Goal: Information Seeking & Learning: Find specific fact

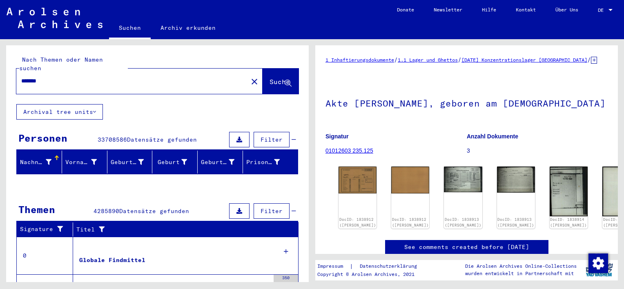
click at [80, 77] on input "*******" at bounding box center [132, 81] width 222 height 9
drag, startPoint x: 84, startPoint y: 76, endPoint x: -2, endPoint y: 68, distance: 86.1
click at [0, 68] on html "Suchen Archiv erkunden Donate Newsletter Hilfe Kontakt Über Uns Suchen Archiv e…" at bounding box center [312, 144] width 624 height 289
click at [269, 78] on span "Suche" at bounding box center [279, 82] width 20 height 8
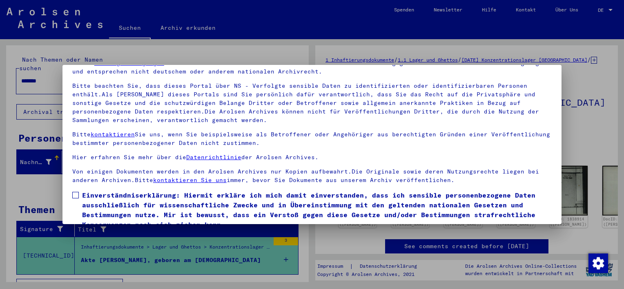
scroll to position [69, 0]
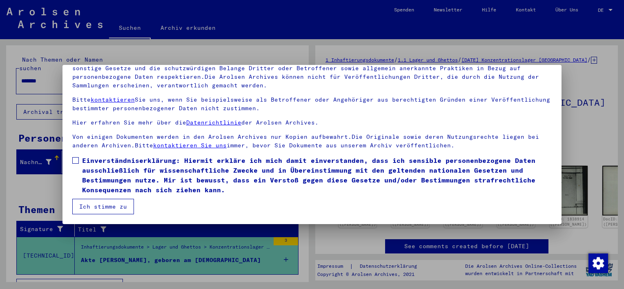
click at [71, 157] on mat-dialog-content "Unsere Nutzungsbedingungen wurden durch den Internationalen Ausschuss als obers…" at bounding box center [311, 121] width 499 height 188
click at [75, 163] on span at bounding box center [75, 160] width 7 height 7
click at [93, 206] on button "Ich stimme zu" at bounding box center [103, 207] width 62 height 16
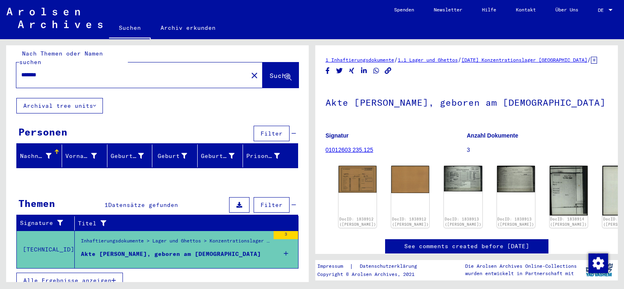
scroll to position [0, 0]
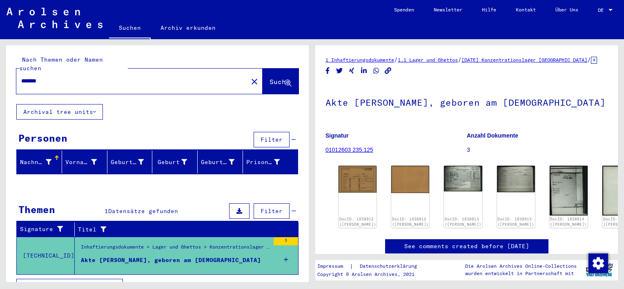
click at [105, 77] on input "*******" at bounding box center [132, 81] width 222 height 9
drag, startPoint x: 99, startPoint y: 78, endPoint x: 27, endPoint y: 73, distance: 71.6
click at [27, 73] on div "*******" at bounding box center [129, 81] width 226 height 18
drag, startPoint x: 51, startPoint y: 73, endPoint x: 9, endPoint y: 71, distance: 41.3
click at [9, 71] on div "Nach Themen oder Namen suchen ******* close Suche" at bounding box center [157, 74] width 302 height 59
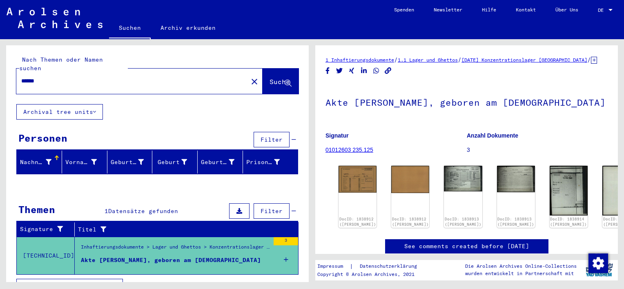
type input "******"
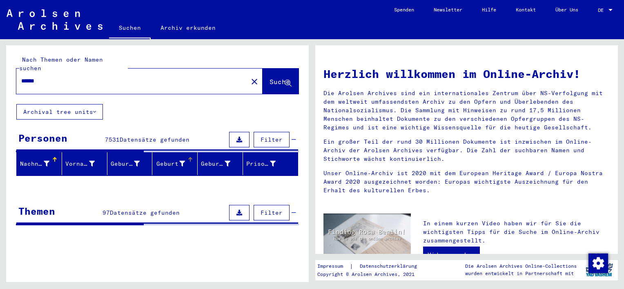
click at [171, 160] on div "Geburt‏" at bounding box center [169, 164] width 29 height 9
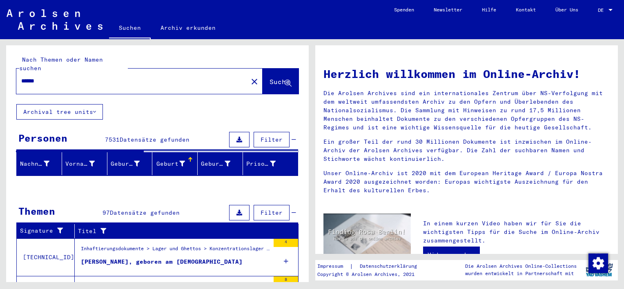
click at [179, 161] on icon at bounding box center [182, 164] width 6 height 6
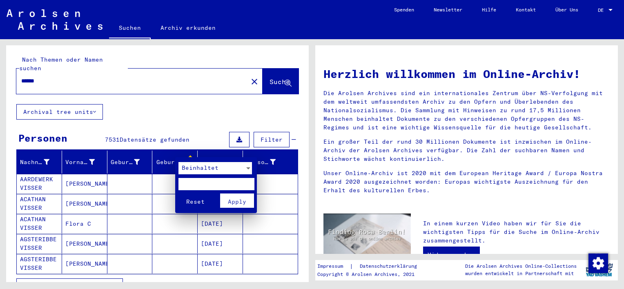
click at [214, 182] on input "text" at bounding box center [215, 184] width 75 height 12
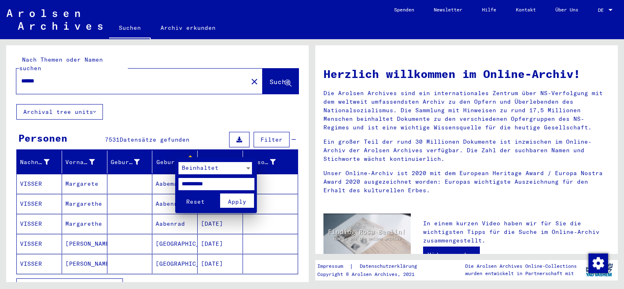
type input "**********"
click at [247, 209] on div "Reset Apply" at bounding box center [216, 200] width 77 height 21
click at [239, 198] on span "Apply" at bounding box center [237, 201] width 18 height 7
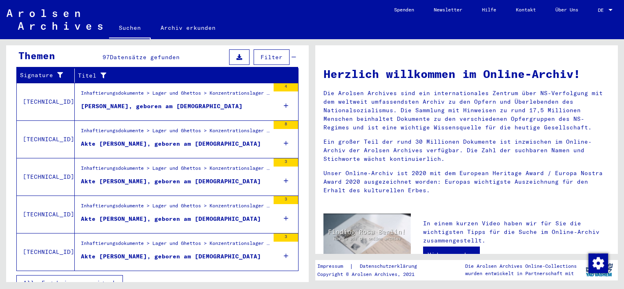
scroll to position [156, 0]
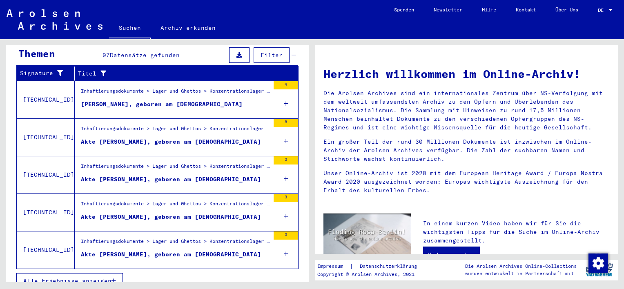
click at [100, 277] on span "Alle Ergebnisse anzeigen" at bounding box center [67, 280] width 88 height 7
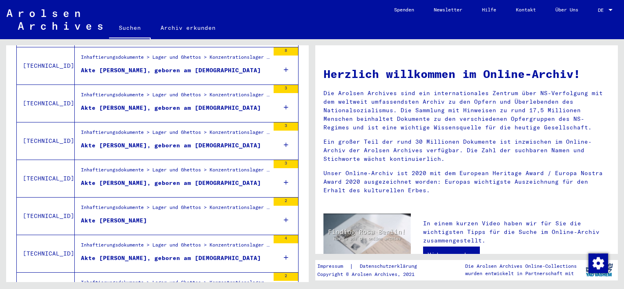
scroll to position [214, 0]
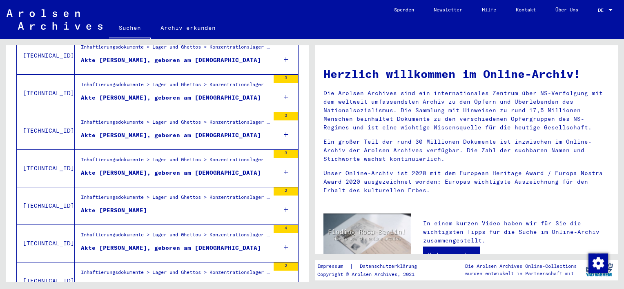
click at [171, 206] on figure "Akte [PERSON_NAME]" at bounding box center [175, 212] width 189 height 12
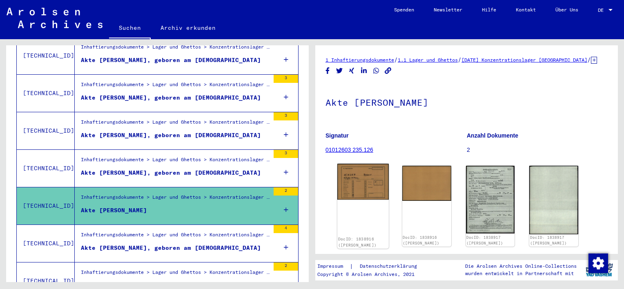
click at [369, 209] on div "DocID: 1838916 ([PERSON_NAME])" at bounding box center [362, 206] width 51 height 85
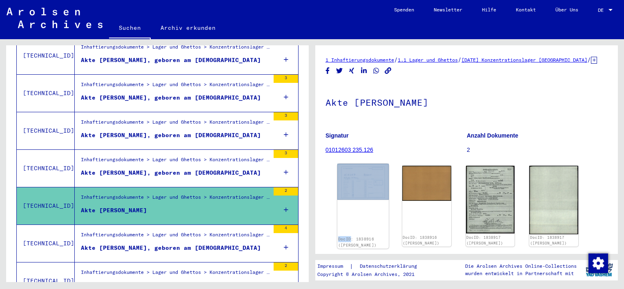
click at [369, 209] on div "DocID: 1838916 ([PERSON_NAME])" at bounding box center [362, 206] width 51 height 85
drag, startPoint x: 369, startPoint y: 209, endPoint x: 364, endPoint y: 199, distance: 10.8
click at [364, 199] on img at bounding box center [362, 182] width 51 height 36
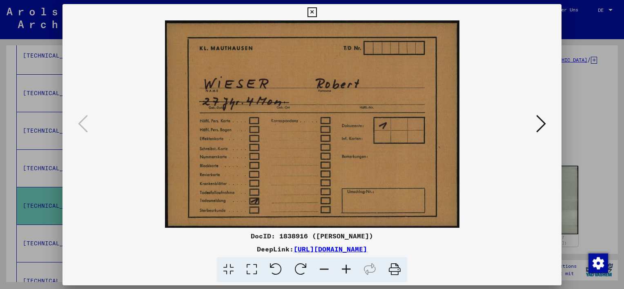
click at [364, 199] on img at bounding box center [311, 123] width 443 height 207
click at [539, 121] on icon at bounding box center [541, 123] width 10 height 20
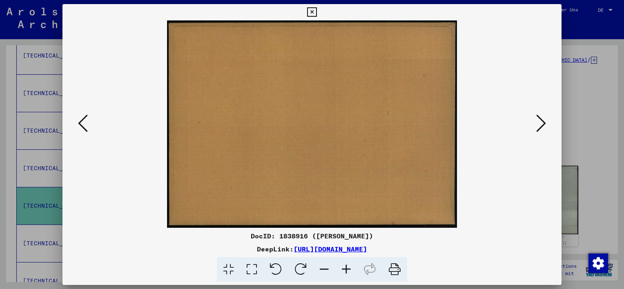
click at [540, 123] on icon at bounding box center [541, 123] width 10 height 20
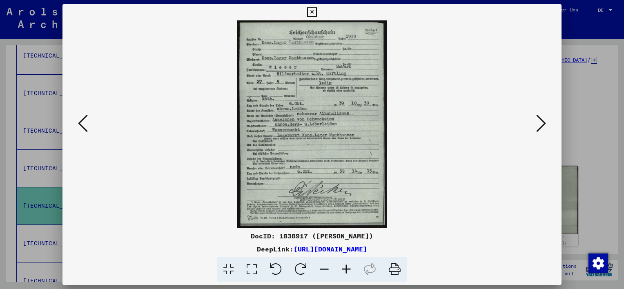
click at [545, 122] on icon at bounding box center [541, 123] width 10 height 20
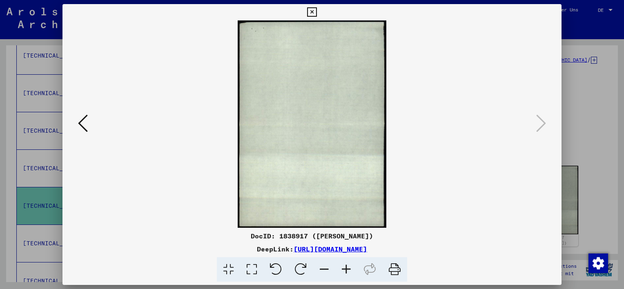
click at [588, 140] on div at bounding box center [312, 144] width 624 height 289
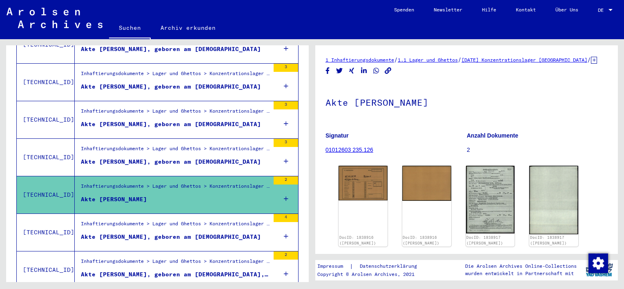
scroll to position [255, 0]
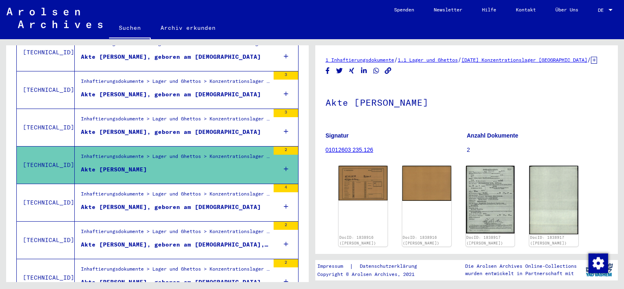
click at [189, 203] on div "Akte [PERSON_NAME], geboren am [DEMOGRAPHIC_DATA]" at bounding box center [171, 207] width 180 height 9
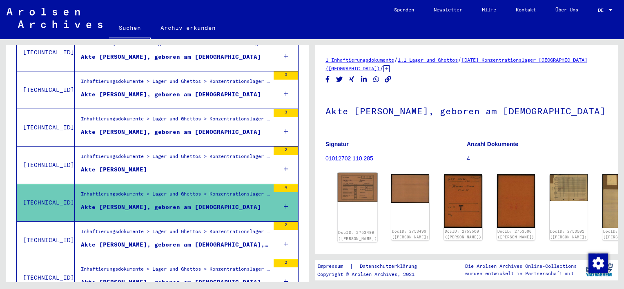
click at [353, 184] on img at bounding box center [357, 187] width 40 height 29
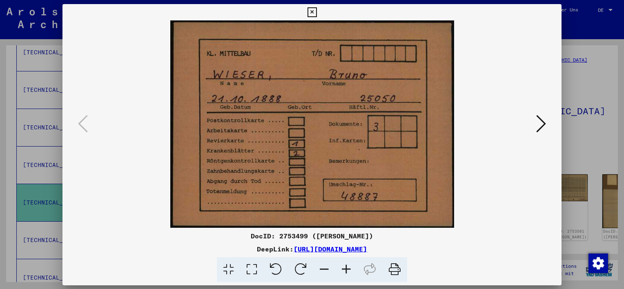
click at [353, 184] on img at bounding box center [311, 123] width 443 height 207
click at [541, 127] on icon at bounding box center [541, 123] width 10 height 20
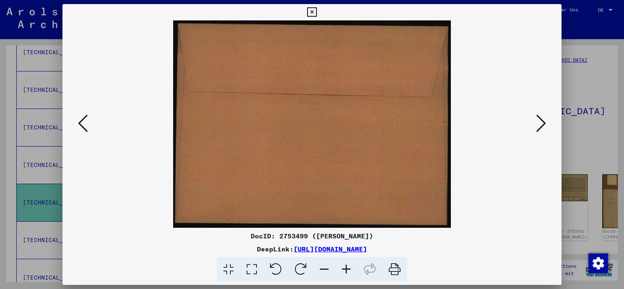
click at [541, 127] on icon at bounding box center [541, 123] width 10 height 20
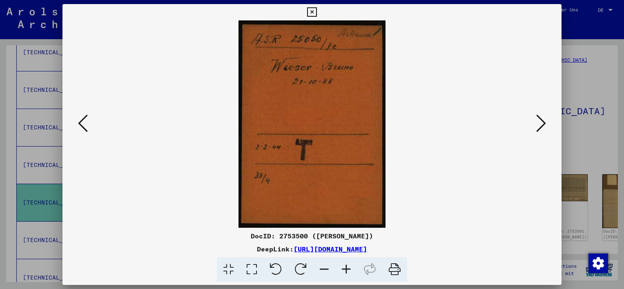
click at [541, 127] on icon at bounding box center [541, 123] width 10 height 20
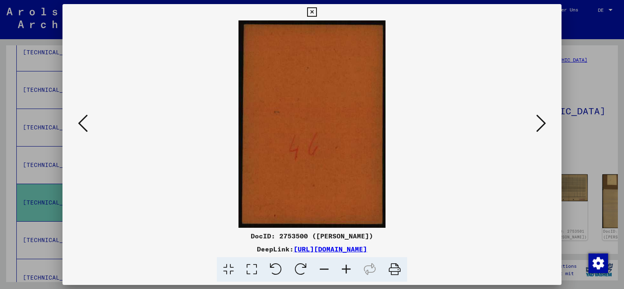
click at [541, 127] on icon at bounding box center [541, 123] width 10 height 20
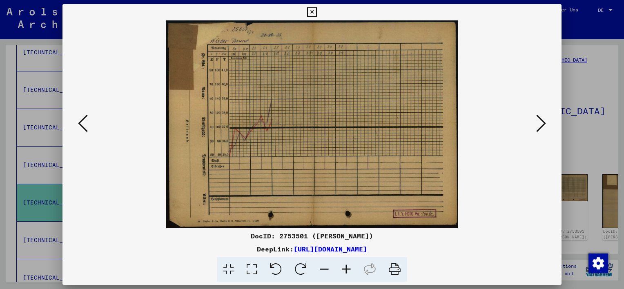
click at [541, 127] on icon at bounding box center [541, 123] width 10 height 20
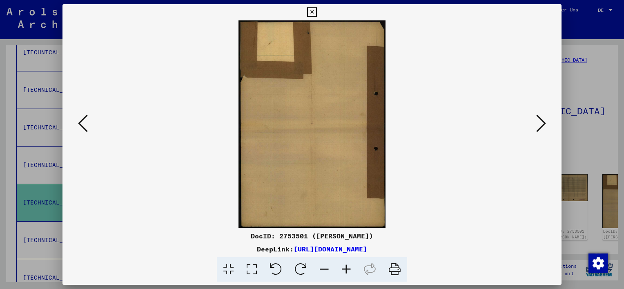
click at [541, 127] on icon at bounding box center [541, 123] width 10 height 20
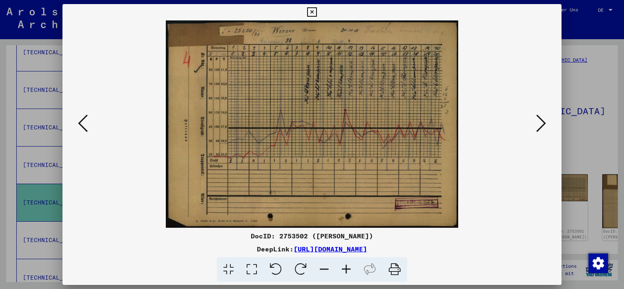
click at [541, 127] on icon at bounding box center [541, 123] width 10 height 20
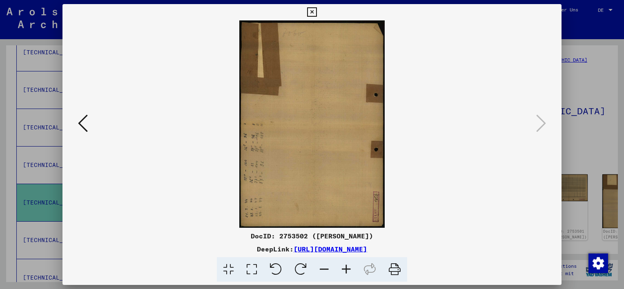
click at [578, 132] on div at bounding box center [312, 144] width 624 height 289
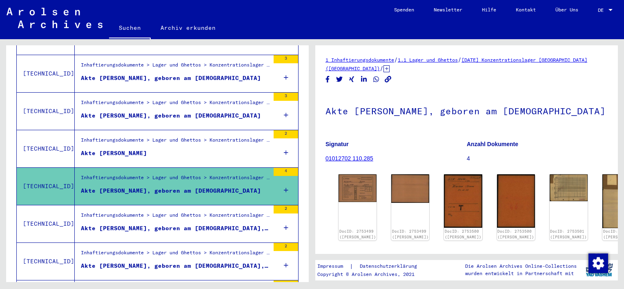
scroll to position [295, 0]
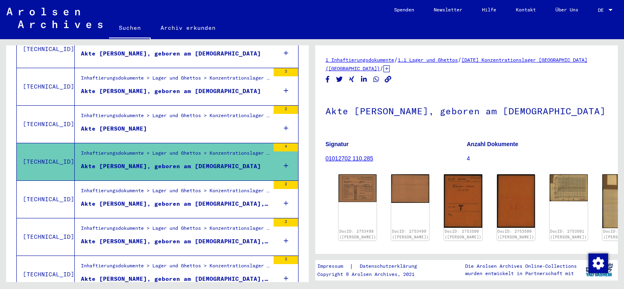
click at [215, 187] on div "Inhaftierungsdokumente > Lager und Ghettos > Konzentrationslager [GEOGRAPHIC_DA…" at bounding box center [175, 192] width 189 height 11
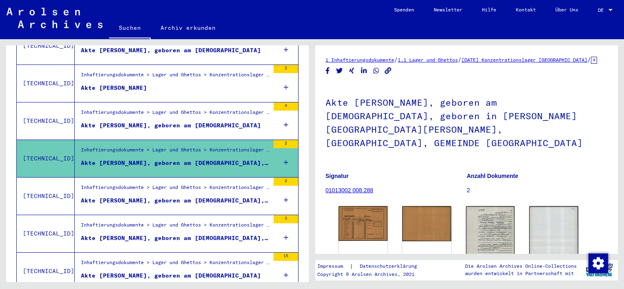
click at [200, 196] on div "Akte [PERSON_NAME], geboren am [DEMOGRAPHIC_DATA], geboren in [GEOGRAPHIC_DATA]" at bounding box center [175, 200] width 189 height 9
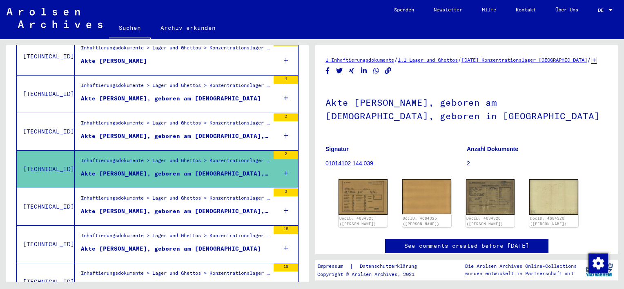
scroll to position [377, 0]
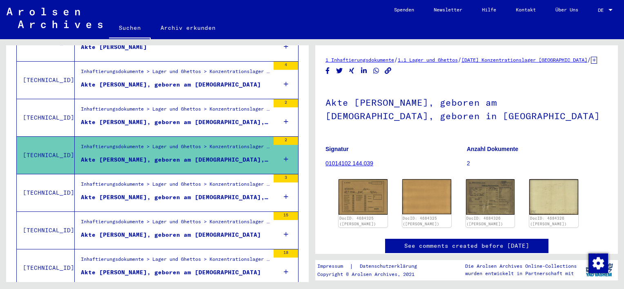
click at [207, 193] on div "Akte [PERSON_NAME], geboren am [DEMOGRAPHIC_DATA], geboren in [GEOGRAPHIC_DATA]" at bounding box center [175, 197] width 189 height 9
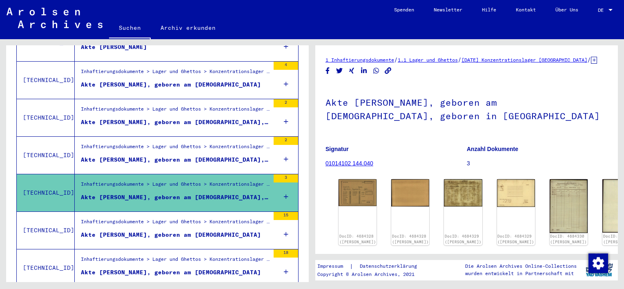
click at [173, 218] on div "Inhaftierungsdokumente > Lager und Ghettos > Konzentrationslager [GEOGRAPHIC_DA…" at bounding box center [175, 223] width 189 height 11
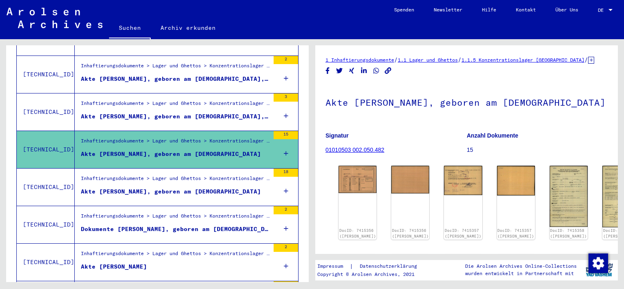
scroll to position [459, 0]
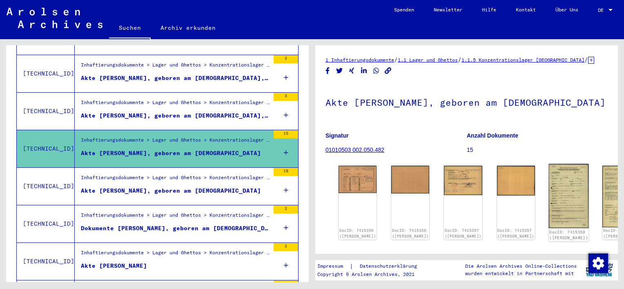
click at [548, 189] on img at bounding box center [568, 196] width 40 height 64
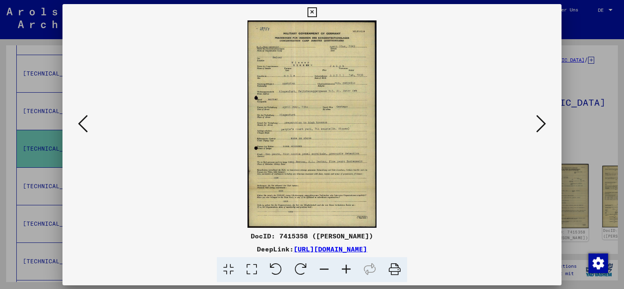
click at [526, 189] on div "DocID: 7415358 ([PERSON_NAME]) DeepLink: [URL][DOMAIN_NAME]" at bounding box center [311, 144] width 499 height 281
click at [396, 123] on img at bounding box center [311, 123] width 443 height 207
click at [450, 117] on img at bounding box center [311, 123] width 443 height 207
click at [495, 257] on div at bounding box center [312, 269] width 492 height 25
click at [583, 104] on div at bounding box center [312, 144] width 624 height 289
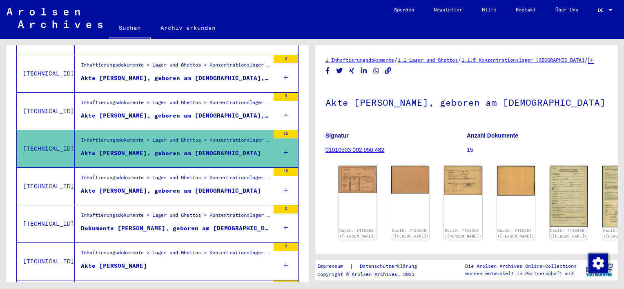
click at [167, 174] on div "Inhaftierungsdokumente > Lager und Ghettos > Konzentrationslager [GEOGRAPHIC_DA…" at bounding box center [175, 179] width 189 height 11
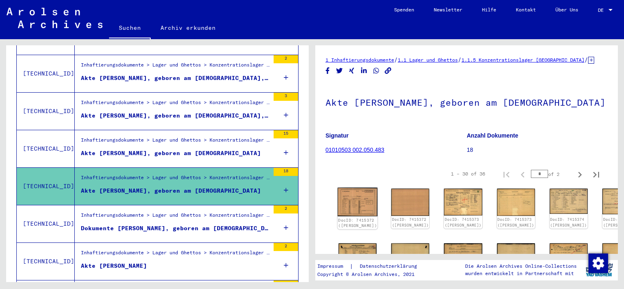
click at [357, 207] on img at bounding box center [357, 202] width 40 height 29
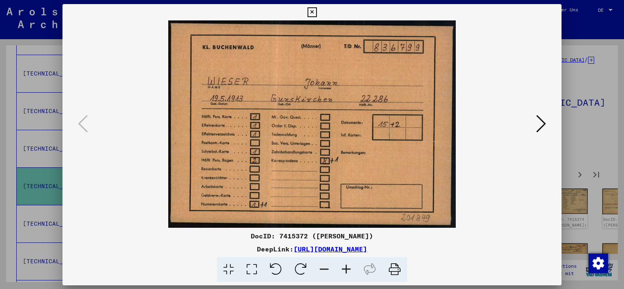
click at [357, 207] on img at bounding box center [311, 123] width 443 height 207
click at [531, 126] on img at bounding box center [311, 123] width 443 height 207
click at [537, 129] on icon at bounding box center [541, 123] width 10 height 20
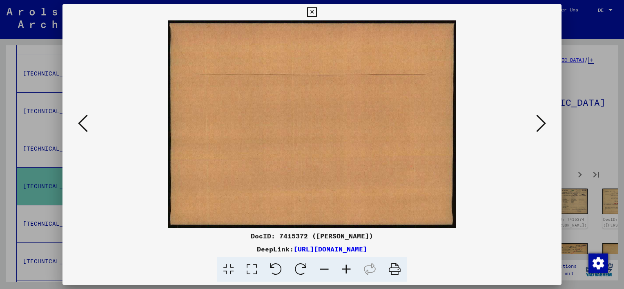
click at [536, 129] on icon at bounding box center [541, 123] width 10 height 20
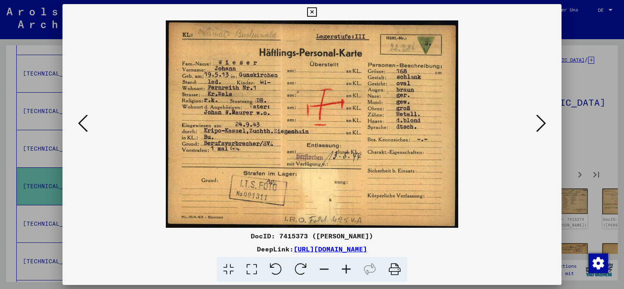
click at [583, 89] on div at bounding box center [312, 144] width 624 height 289
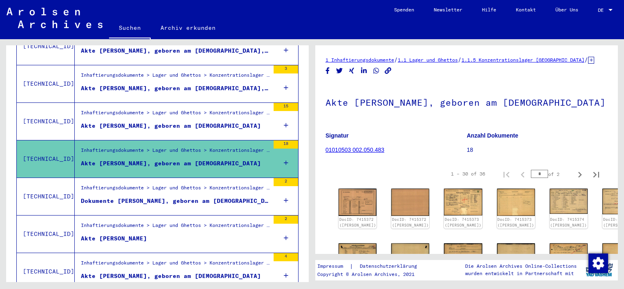
scroll to position [500, 0]
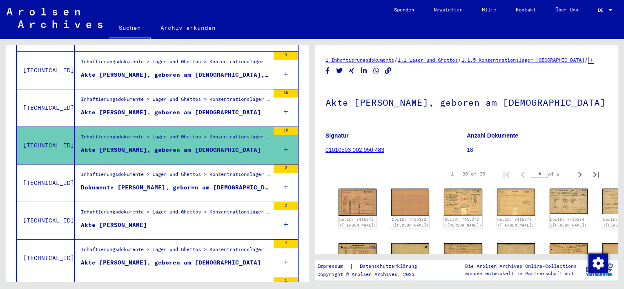
click at [193, 171] on div "Inhaftierungsdokumente > Lager und Ghettos > Konzentrationslager [GEOGRAPHIC_DA…" at bounding box center [175, 176] width 189 height 11
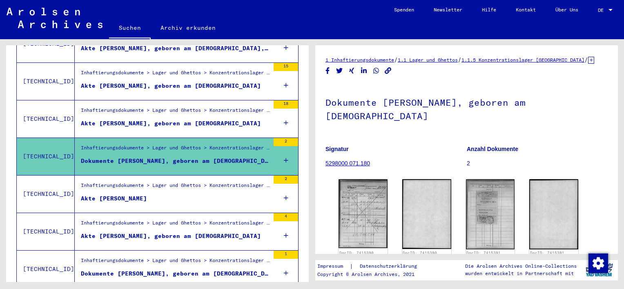
scroll to position [540, 0]
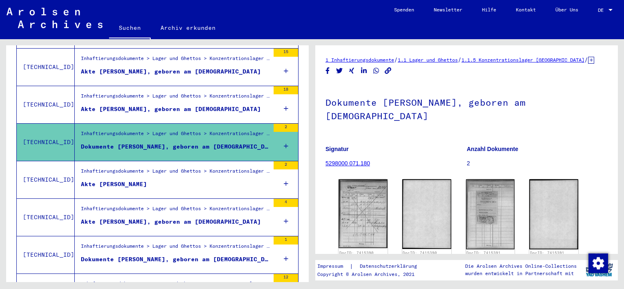
click at [179, 167] on figure "Inhaftierungsdokumente > Lager und Ghettos > Konzentrationslager [GEOGRAPHIC_DA…" at bounding box center [175, 173] width 189 height 12
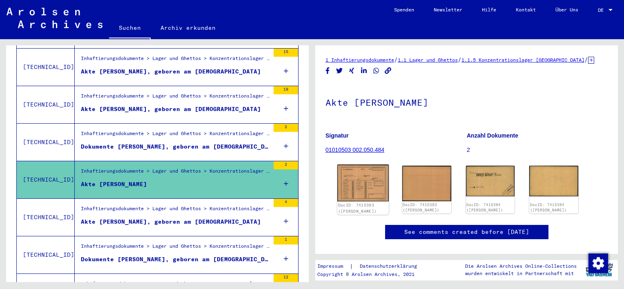
click at [356, 199] on img at bounding box center [362, 182] width 51 height 37
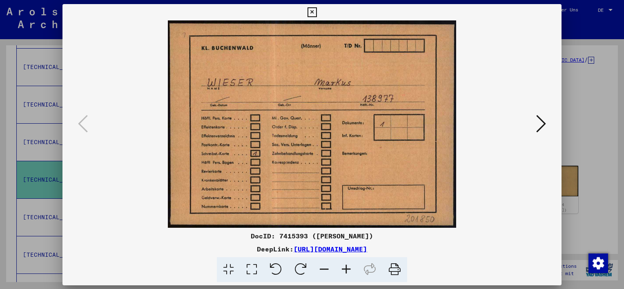
click at [356, 199] on img at bounding box center [311, 123] width 443 height 207
click at [533, 126] on button at bounding box center [540, 123] width 15 height 23
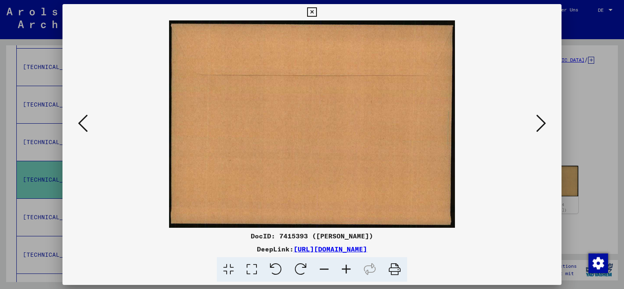
click at [533, 126] on button at bounding box center [540, 123] width 15 height 23
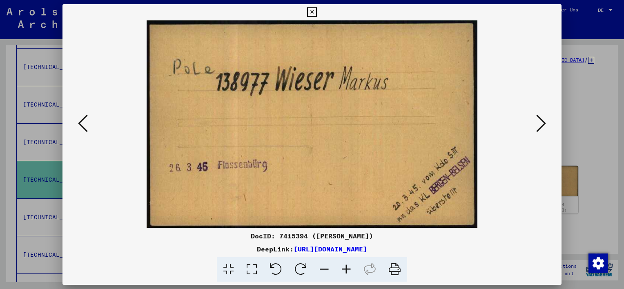
click at [533, 126] on button at bounding box center [540, 123] width 15 height 23
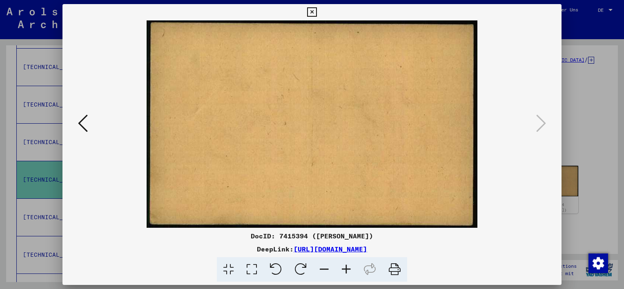
click at [571, 142] on div at bounding box center [312, 144] width 624 height 289
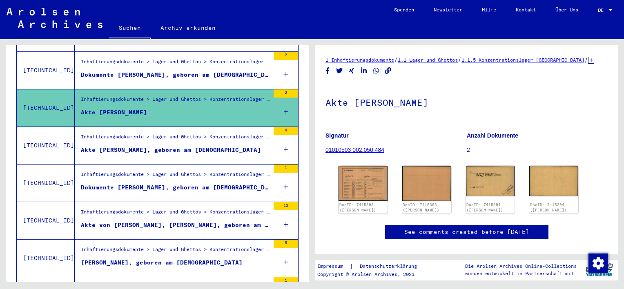
scroll to position [622, 0]
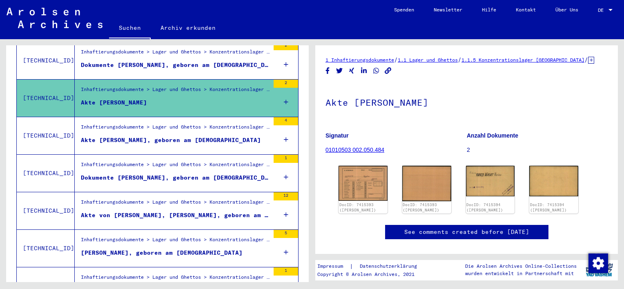
click at [185, 136] on div "Akte [PERSON_NAME], geboren am [DEMOGRAPHIC_DATA]" at bounding box center [171, 140] width 180 height 9
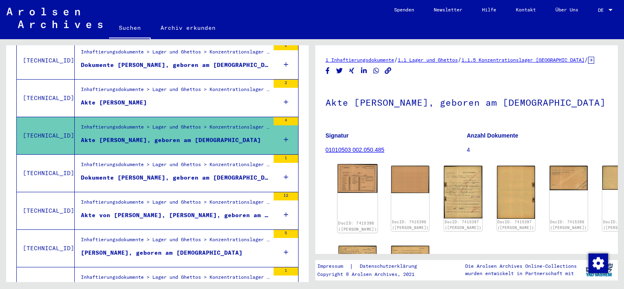
click at [353, 188] on img at bounding box center [357, 178] width 40 height 29
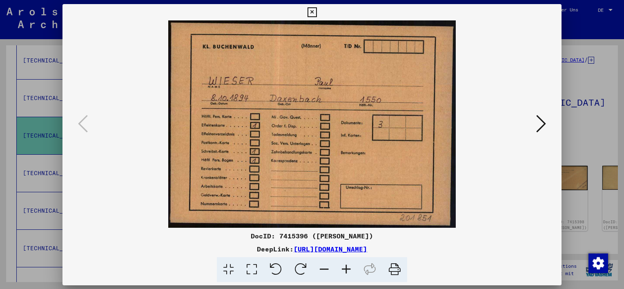
click at [353, 188] on img at bounding box center [311, 123] width 443 height 207
click at [535, 121] on button at bounding box center [540, 123] width 15 height 23
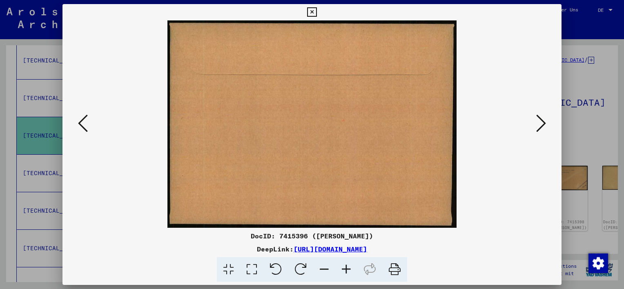
click at [534, 119] on button at bounding box center [540, 123] width 15 height 23
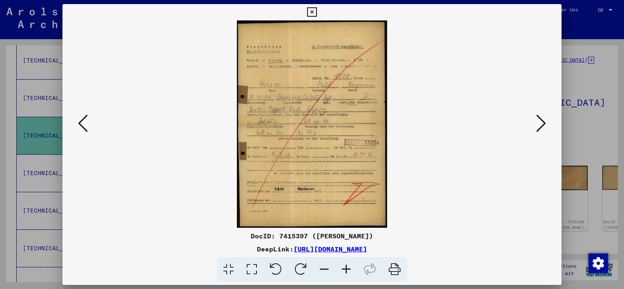
click at [534, 119] on button at bounding box center [540, 123] width 15 height 23
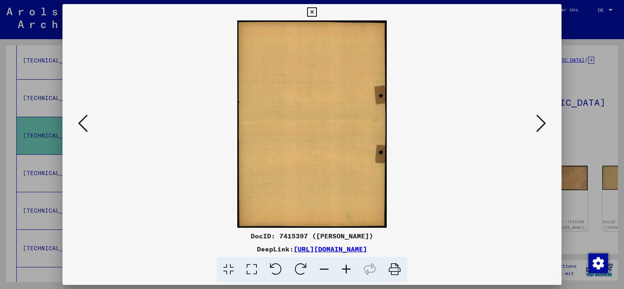
click at [534, 119] on button at bounding box center [540, 123] width 15 height 23
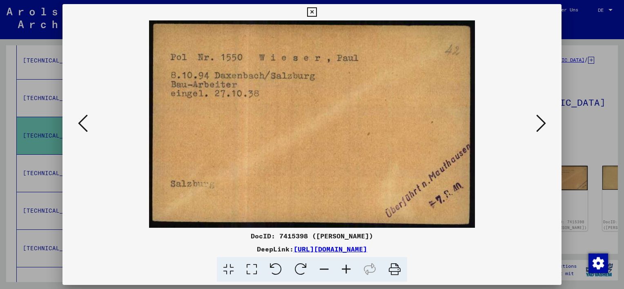
click at [586, 147] on div at bounding box center [312, 144] width 624 height 289
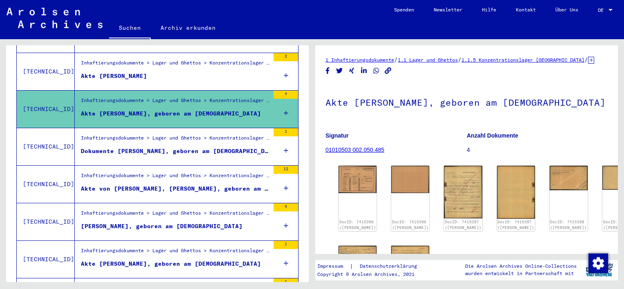
scroll to position [663, 0]
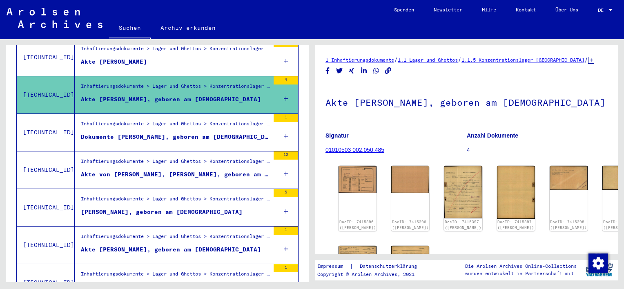
click at [175, 133] on div "Dokumente [PERSON_NAME], geboren am [DEMOGRAPHIC_DATA]" at bounding box center [175, 137] width 189 height 9
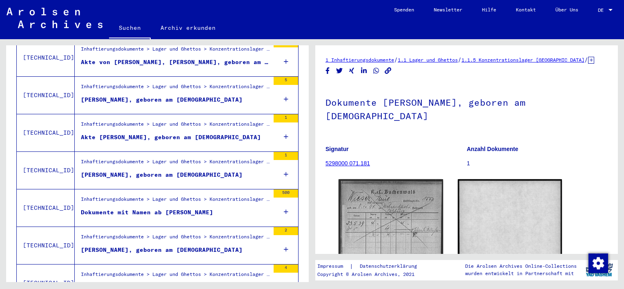
scroll to position [823, 0]
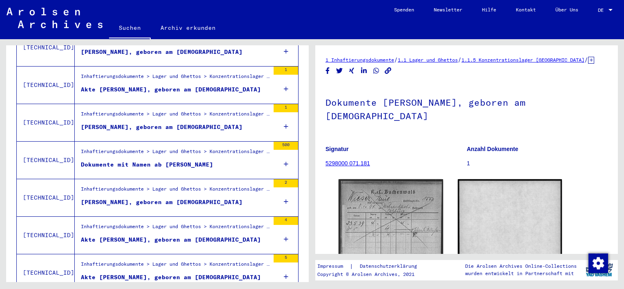
click at [157, 160] on figure "Dokumente mit Namen ab [PERSON_NAME]" at bounding box center [175, 166] width 189 height 12
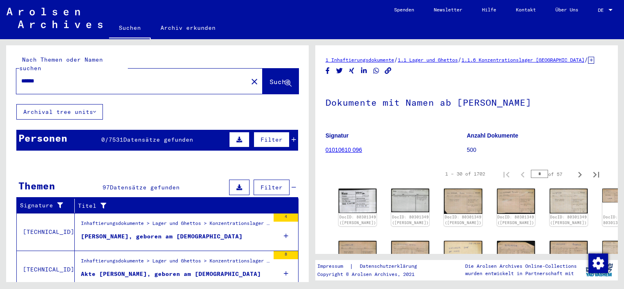
click at [85, 78] on div "******" at bounding box center [129, 81] width 226 height 18
click at [86, 77] on input "******" at bounding box center [132, 81] width 222 height 9
type input "**********"
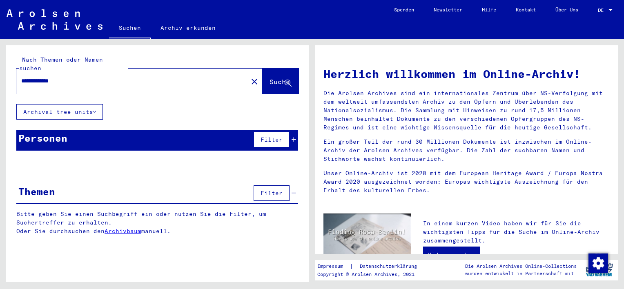
click at [269, 78] on span "Suche" at bounding box center [279, 82] width 20 height 8
click at [273, 78] on button "Suche" at bounding box center [280, 81] width 36 height 25
